Goal: Use online tool/utility: Utilize a website feature to perform a specific function

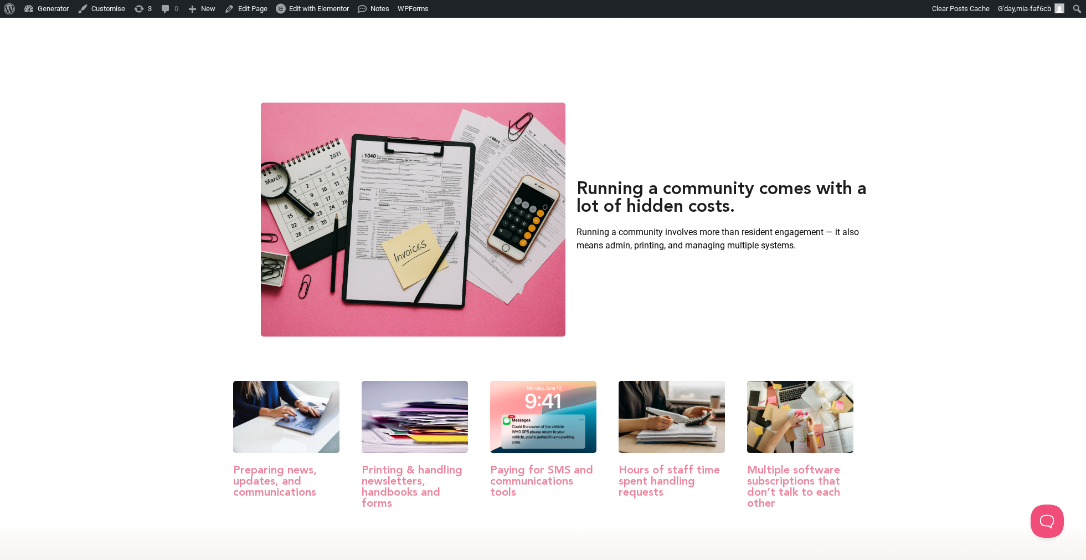
scroll to position [443, 0]
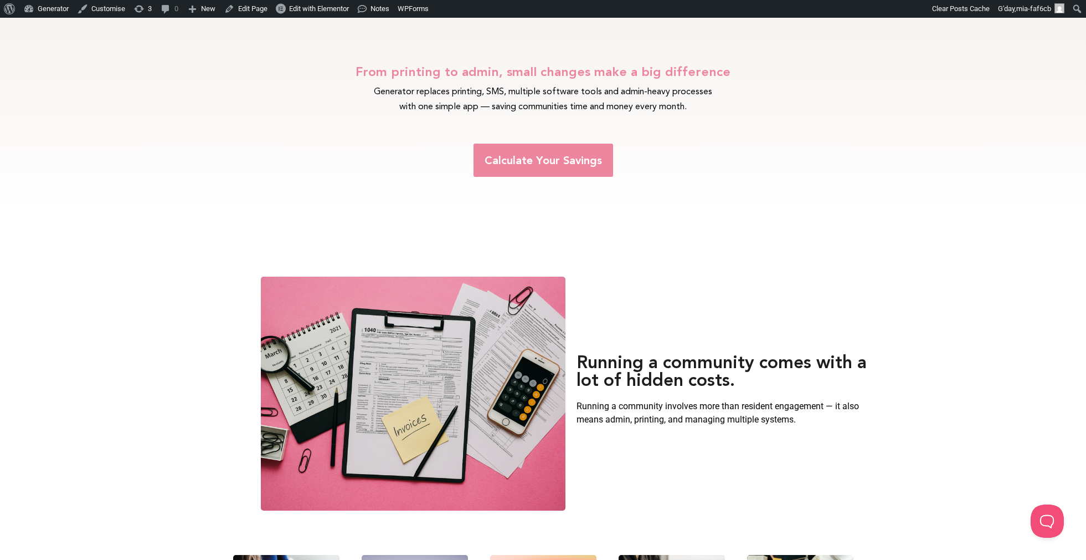
click at [572, 165] on span "Calculate Your Savings" at bounding box center [543, 160] width 117 height 11
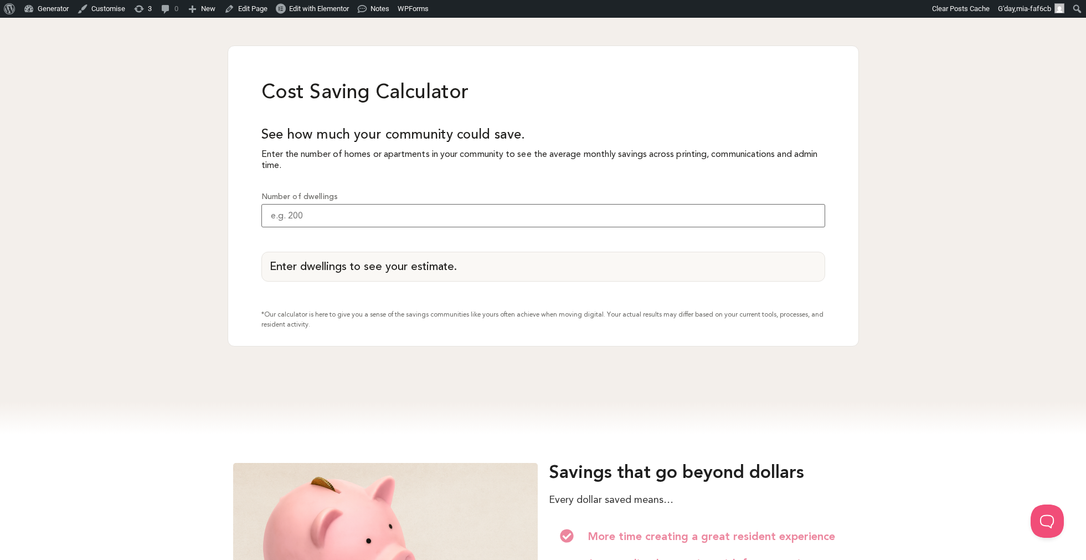
scroll to position [1043, 0]
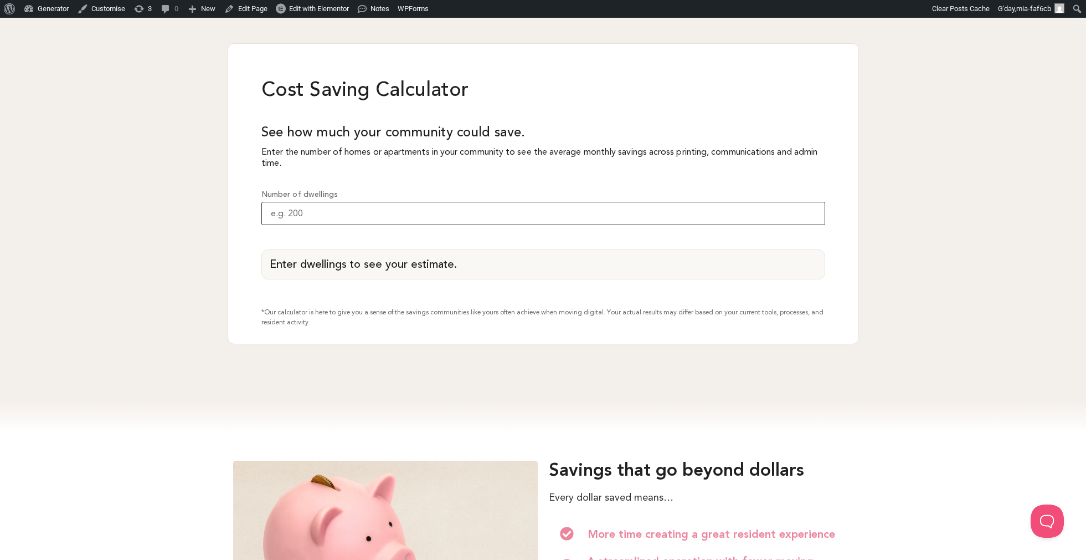
click at [718, 212] on input "Number of dwellings" at bounding box center [544, 213] width 564 height 23
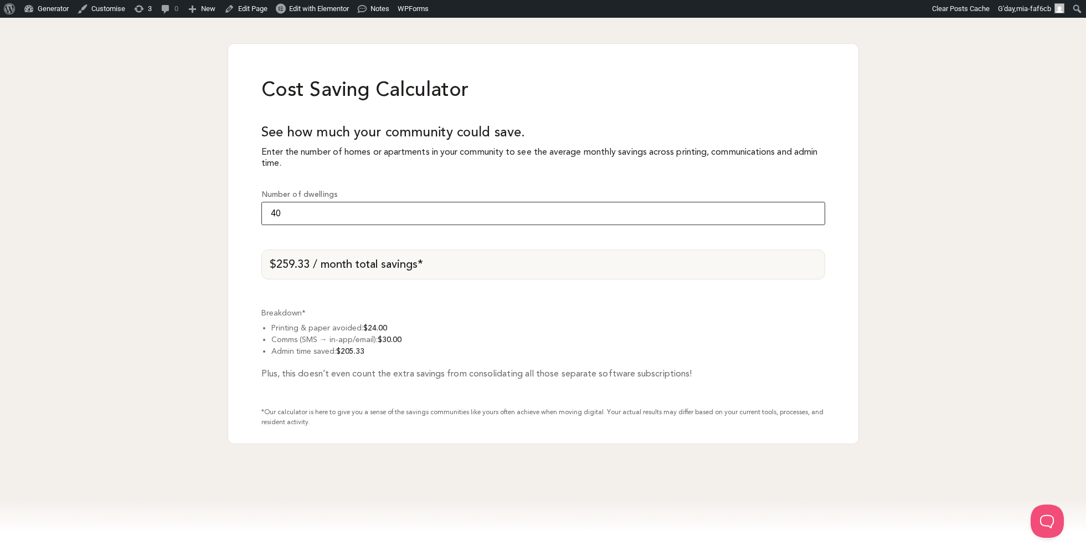
type input "4"
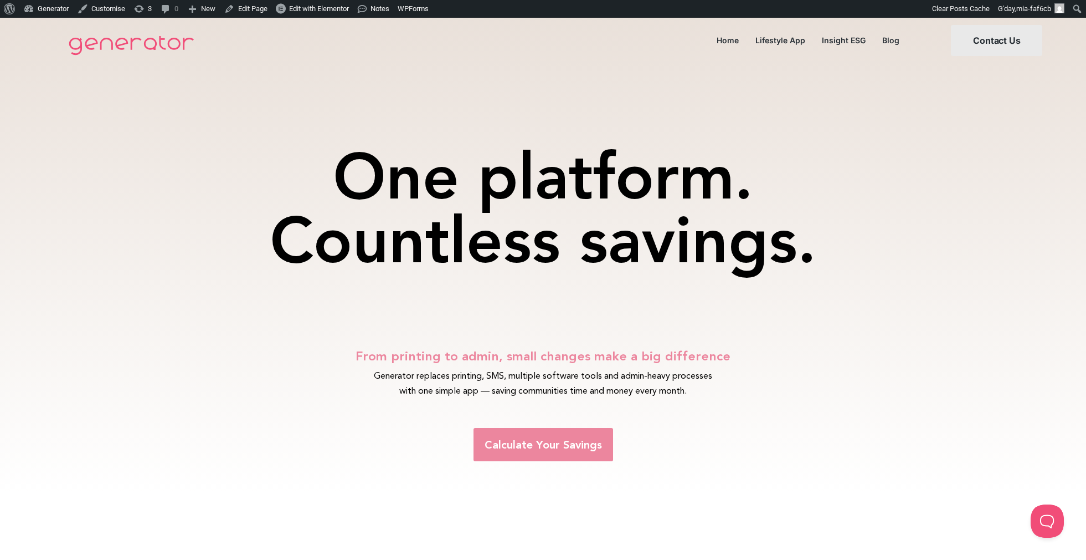
scroll to position [0, 0]
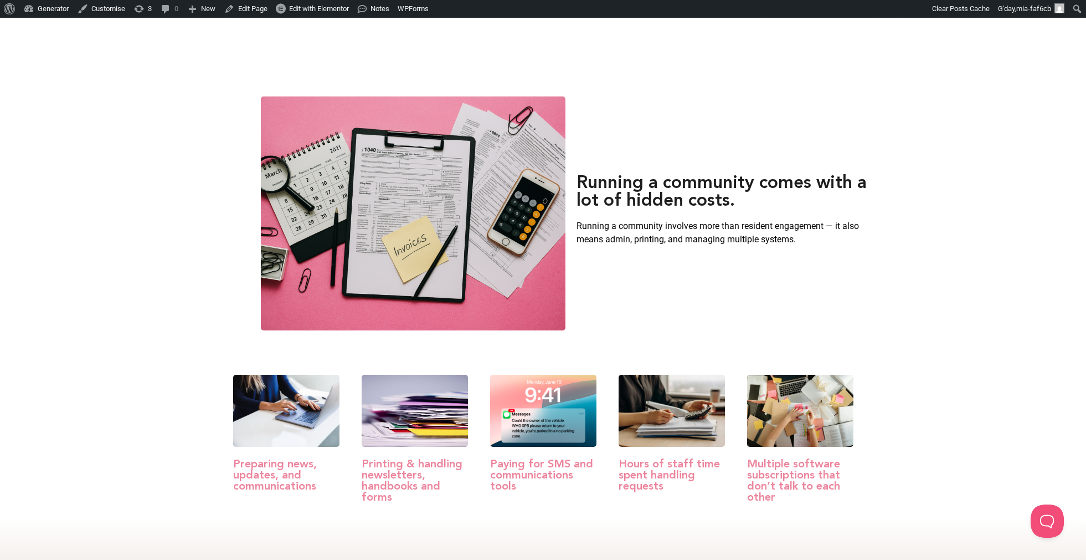
scroll to position [479, 0]
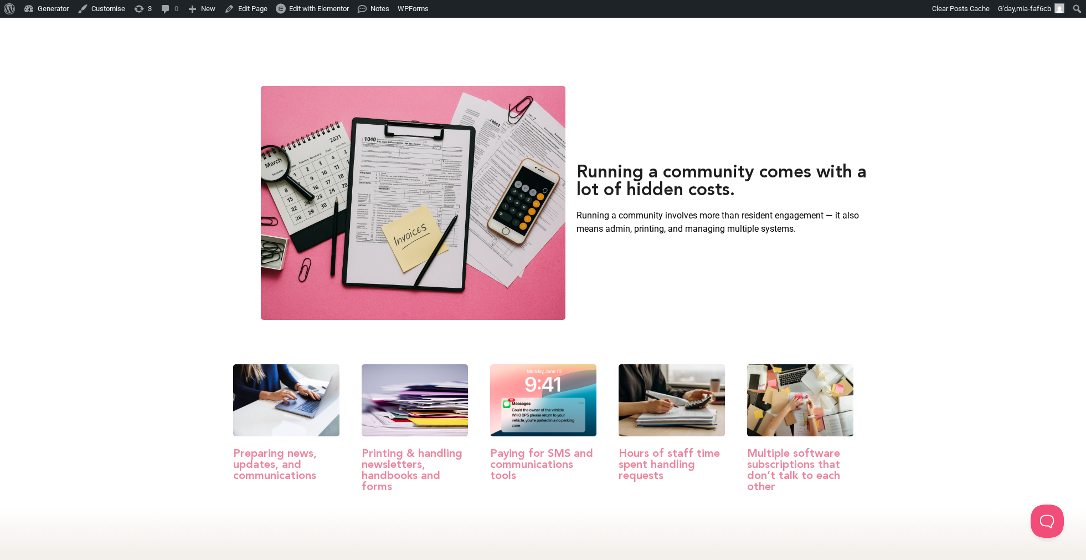
click at [180, 245] on div "Running a community comes with a lot of hidden costs. Running a community invol…" at bounding box center [571, 203] width 1086 height 256
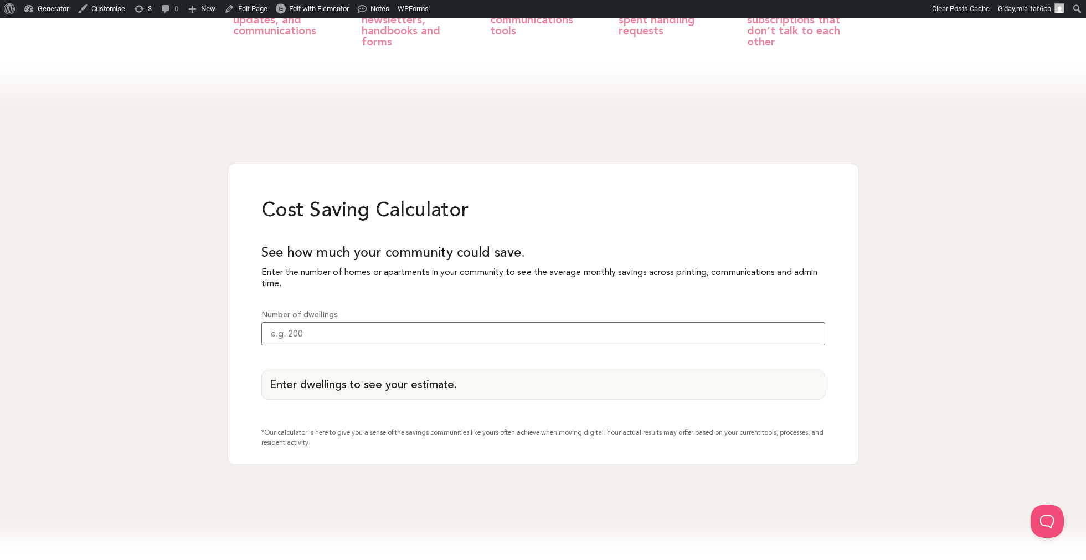
scroll to position [921, 0]
click at [501, 336] on input "Number of dwellings" at bounding box center [544, 335] width 564 height 23
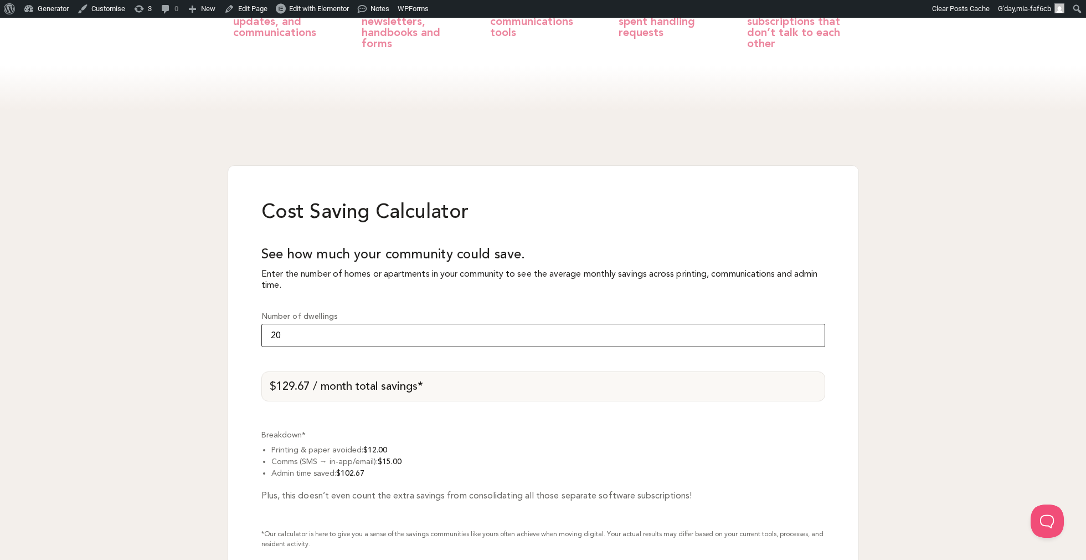
type input "2"
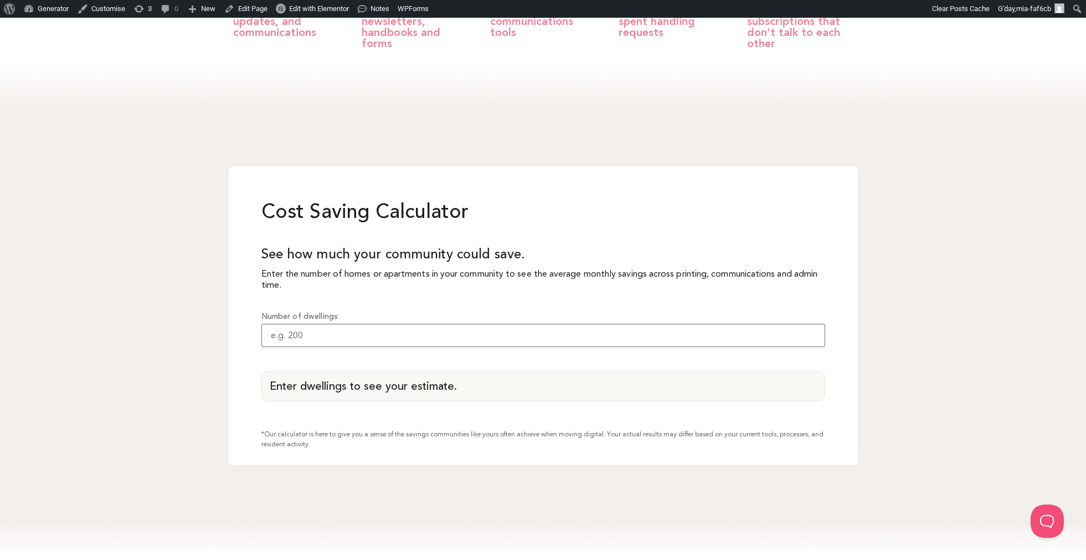
click at [930, 334] on div "Cost Saving Calculator See how much your community could save. Enter the number…" at bounding box center [543, 316] width 1086 height 412
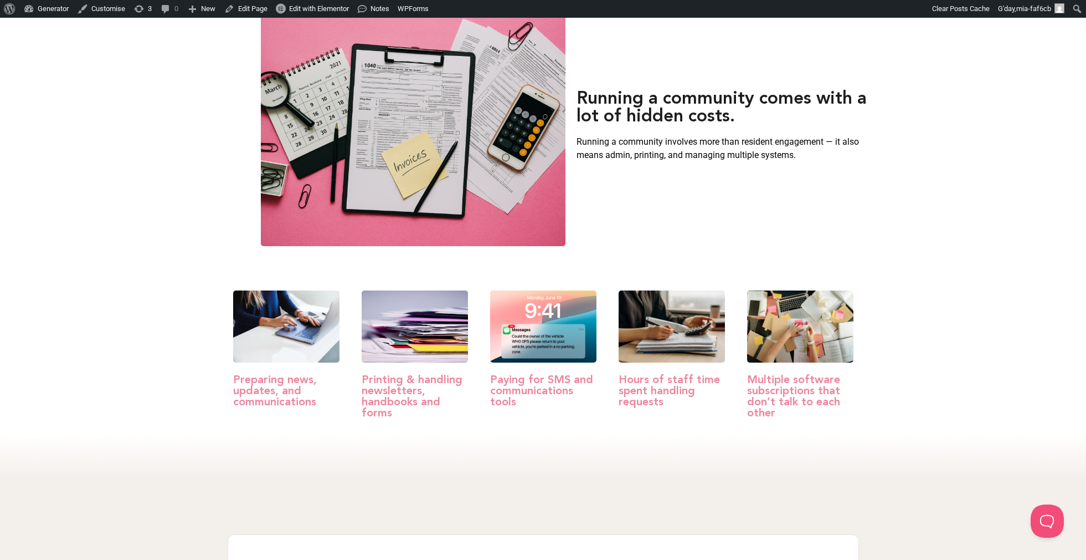
scroll to position [553, 0]
click at [1004, 85] on div "Running a community comes with a lot of hidden costs. Running a community invol…" at bounding box center [571, 129] width 1086 height 256
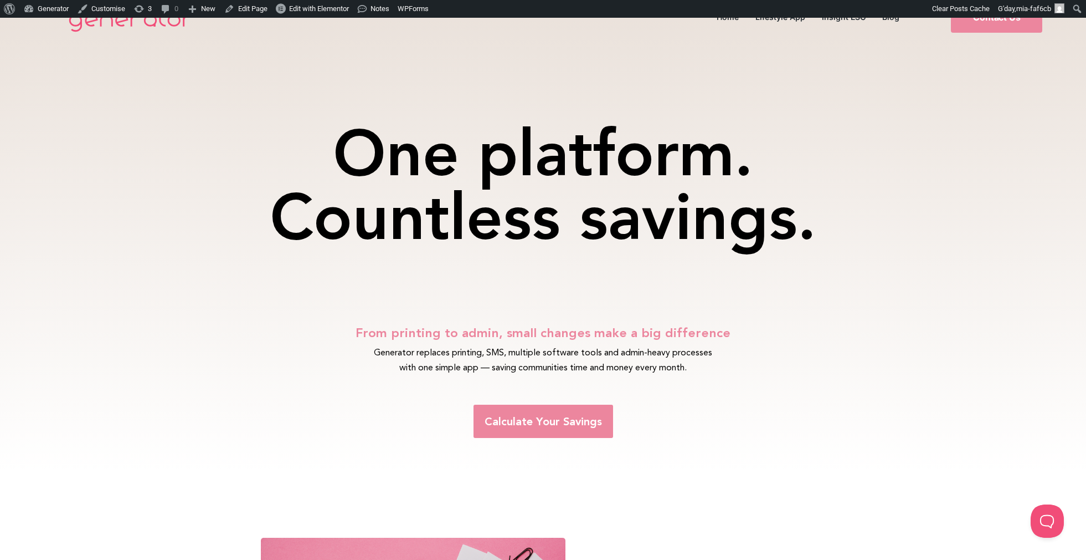
scroll to position [4, 0]
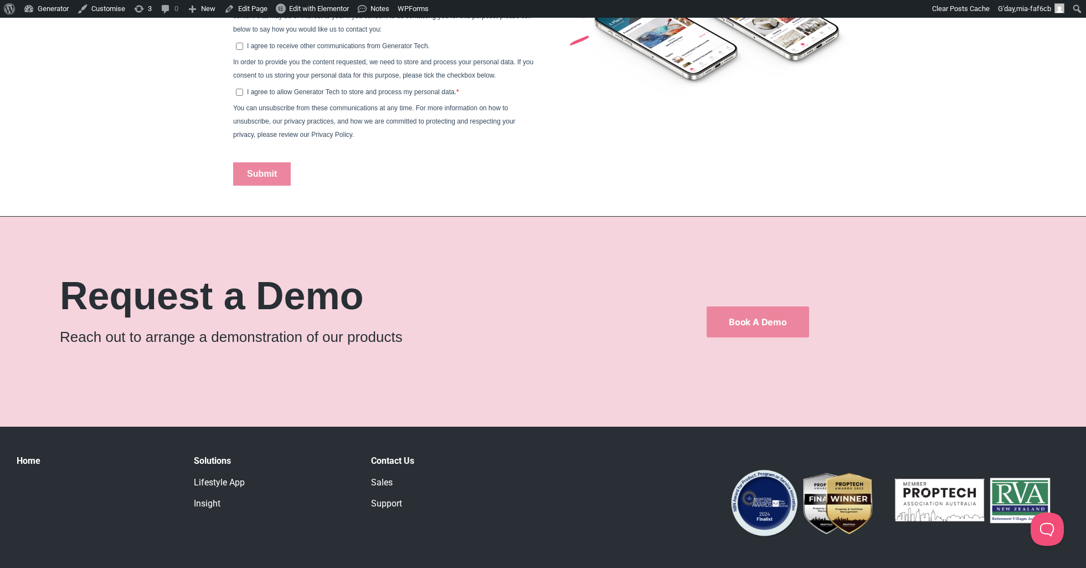
scroll to position [757, 0]
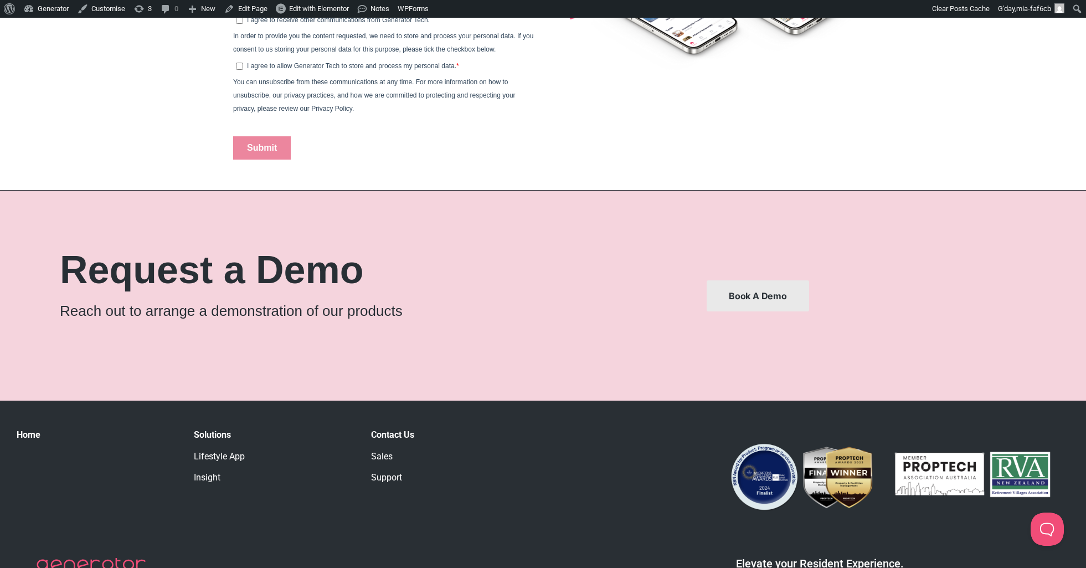
click at [767, 288] on link "Book a Demo" at bounding box center [758, 295] width 102 height 31
